Goal: Task Accomplishment & Management: Manage account settings

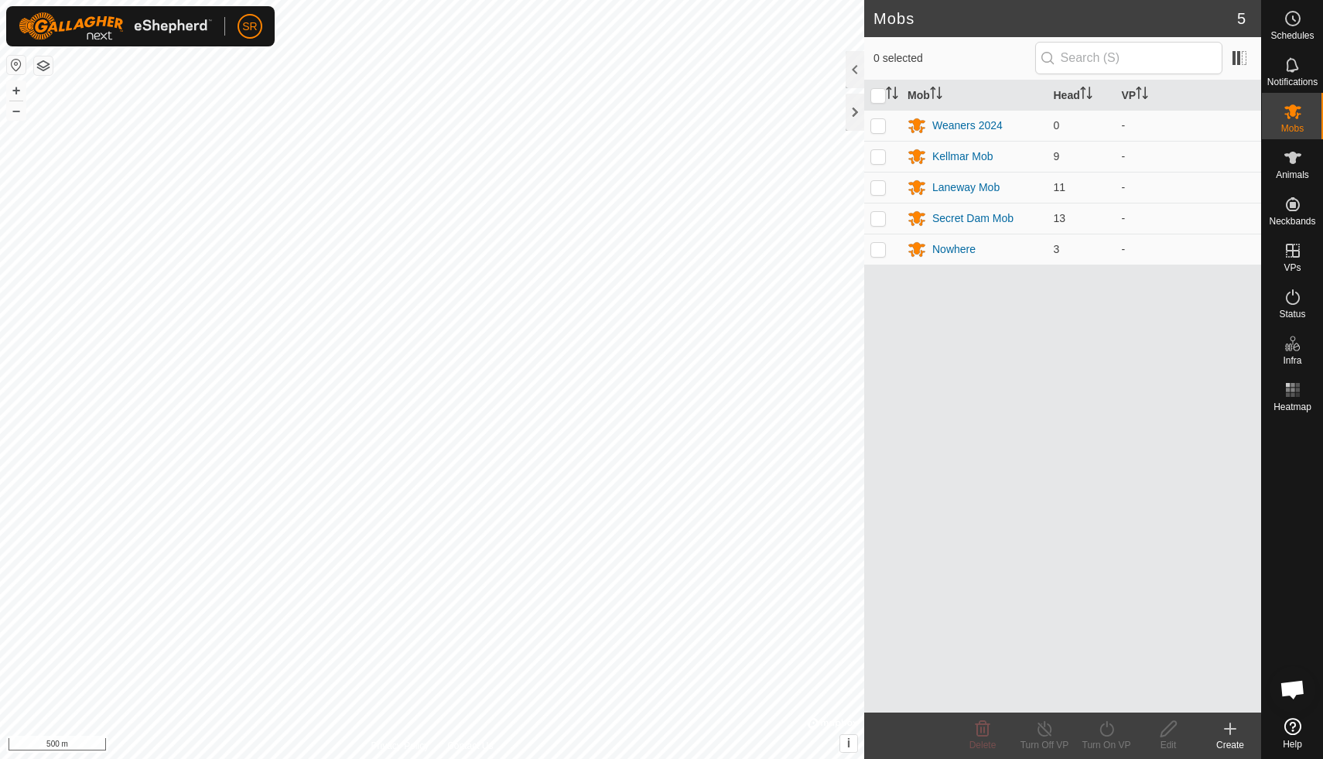
click at [1286, 728] on icon at bounding box center [1292, 726] width 17 height 17
click at [1183, 289] on link "In Storage" at bounding box center [1194, 282] width 132 height 31
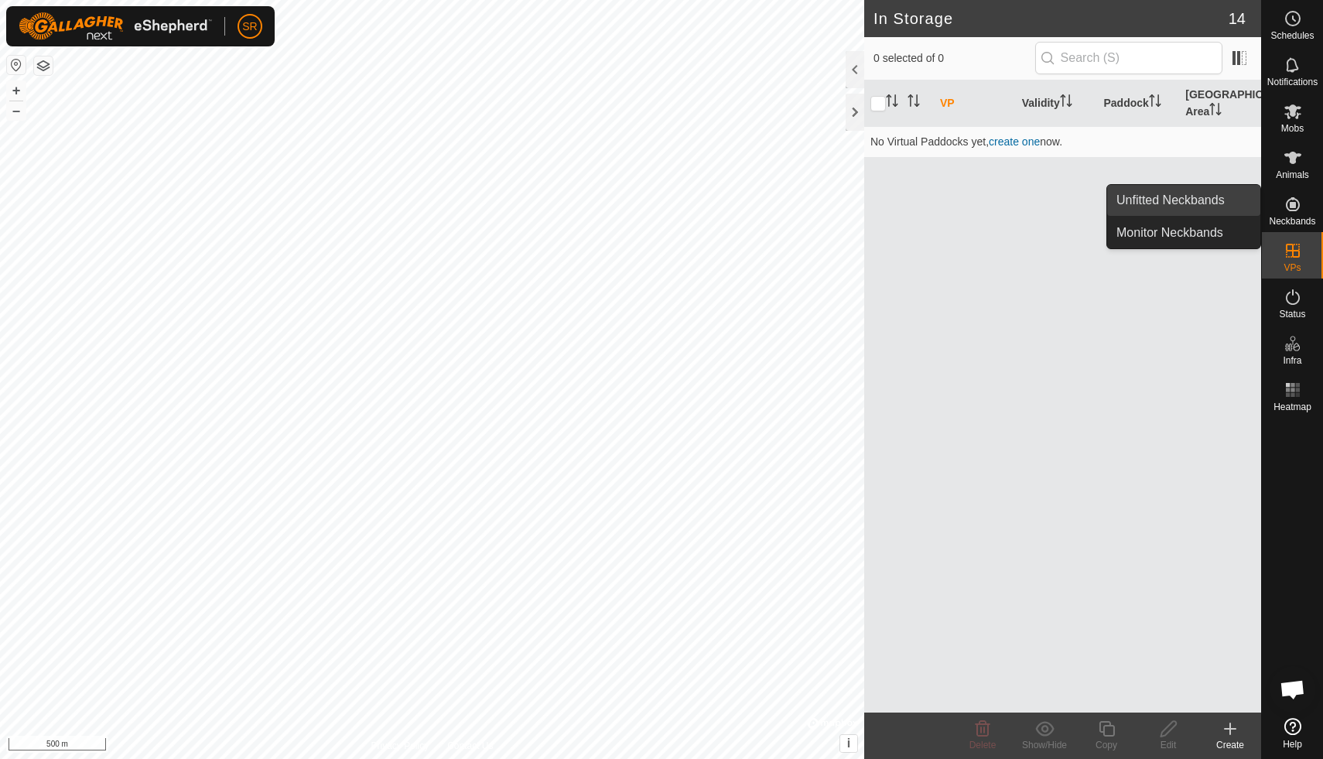
click at [1174, 199] on link "Unfitted Neckbands" at bounding box center [1183, 200] width 153 height 31
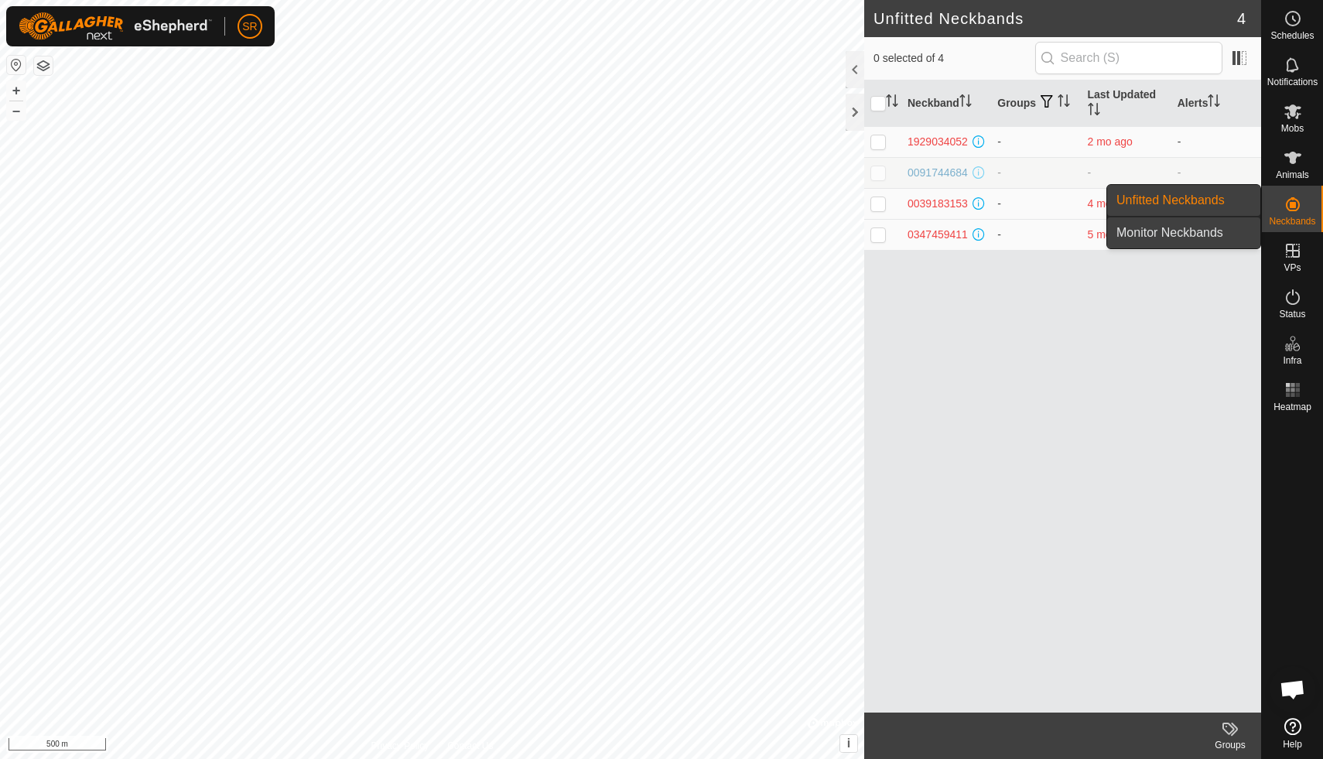
click at [1185, 236] on link "Monitor Neckbands" at bounding box center [1183, 232] width 153 height 31
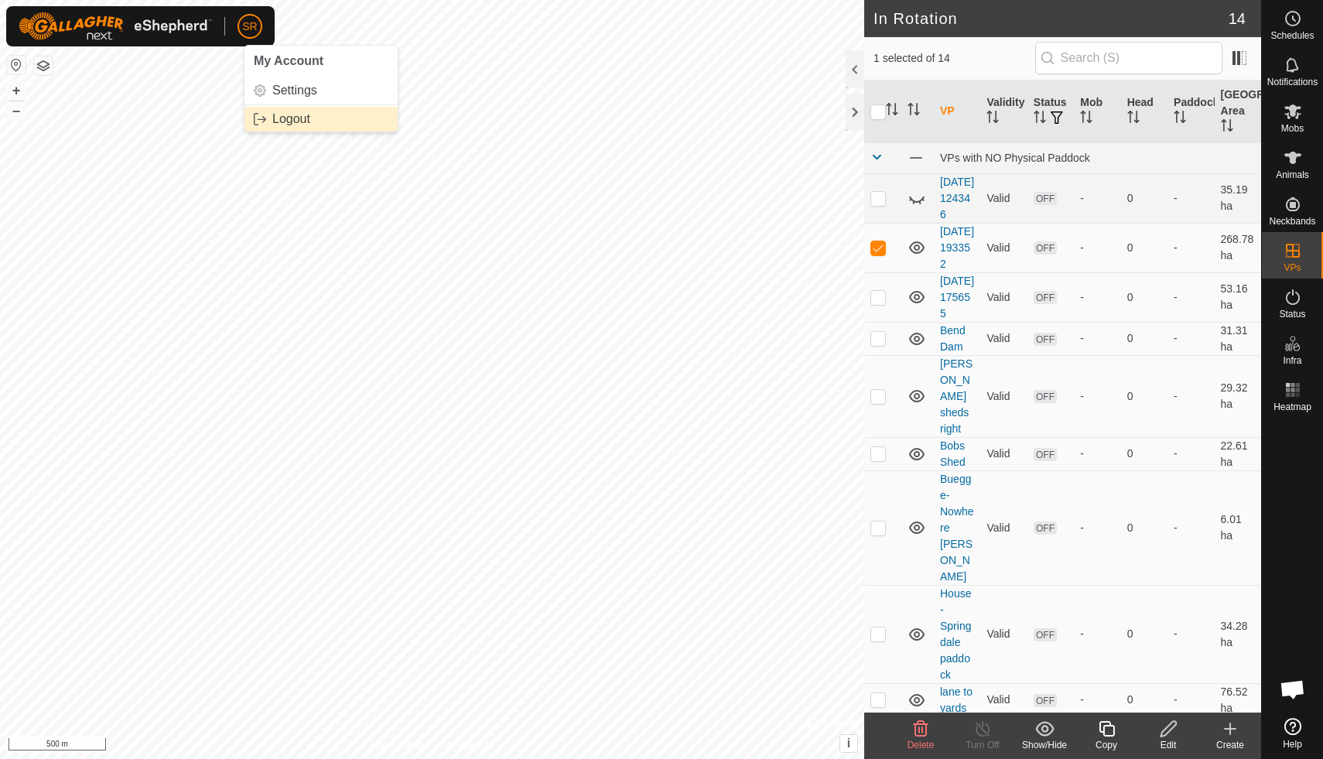
click at [287, 121] on link "Logout" at bounding box center [320, 119] width 153 height 25
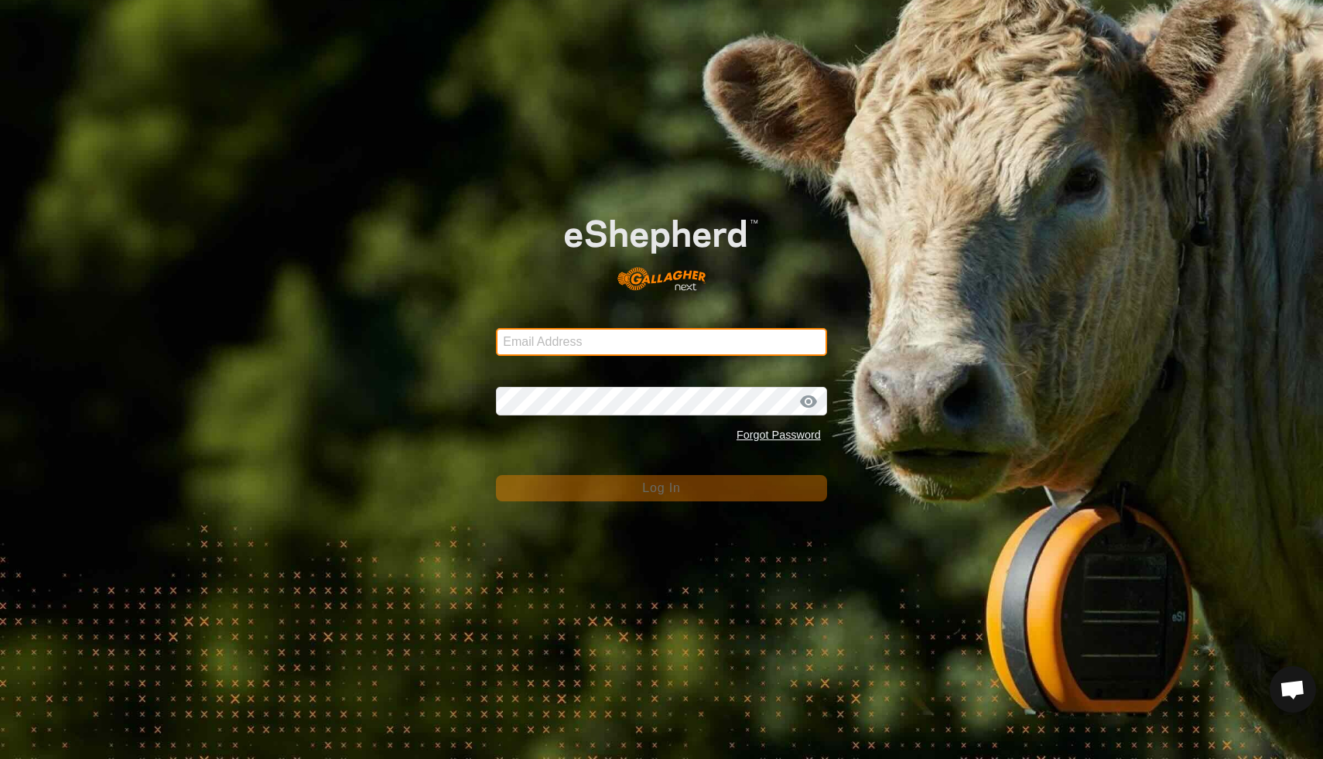
type input "[EMAIL_ADDRESS][DOMAIN_NAME]"
